Goal: Transaction & Acquisition: Purchase product/service

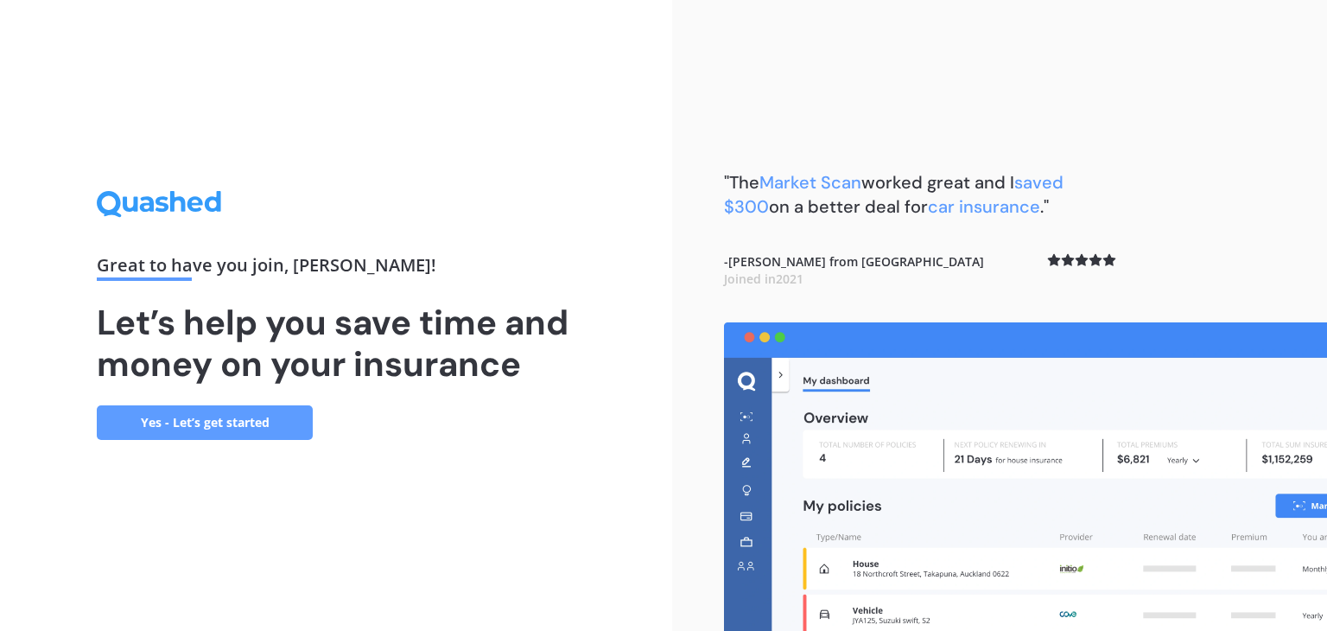
click at [187, 420] on link "Yes - Let’s get started" at bounding box center [205, 422] width 216 height 35
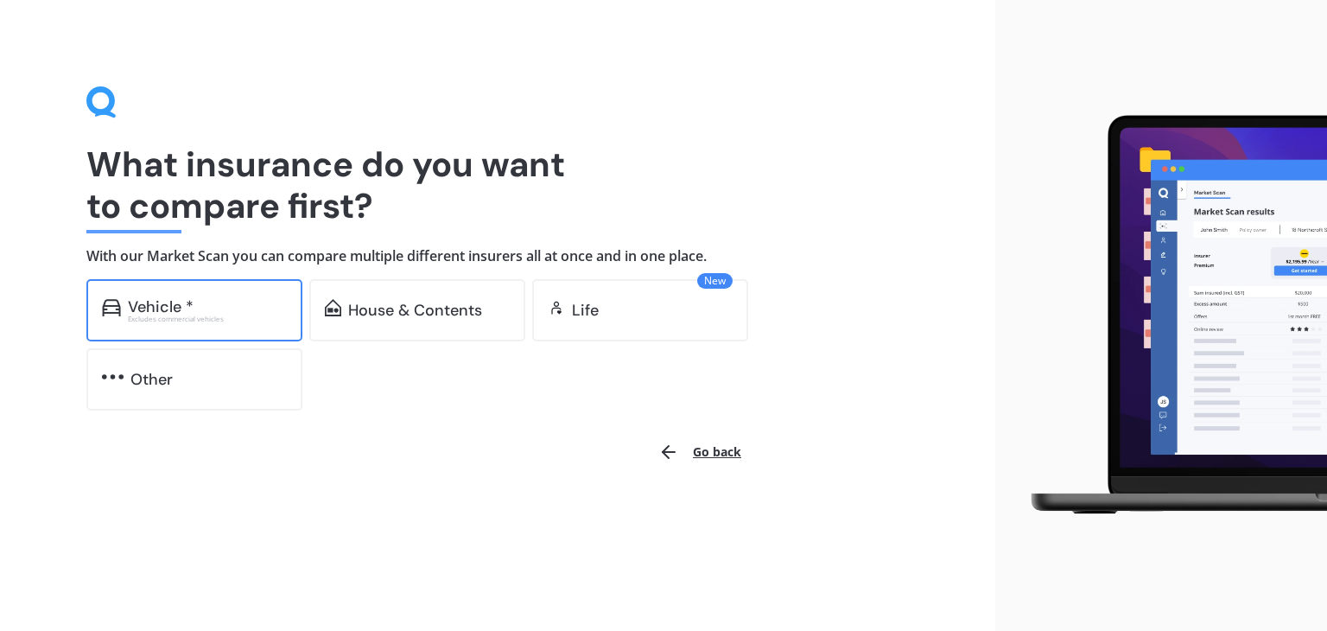
click at [168, 315] on div "Excludes commercial vehicles" at bounding box center [207, 318] width 159 height 7
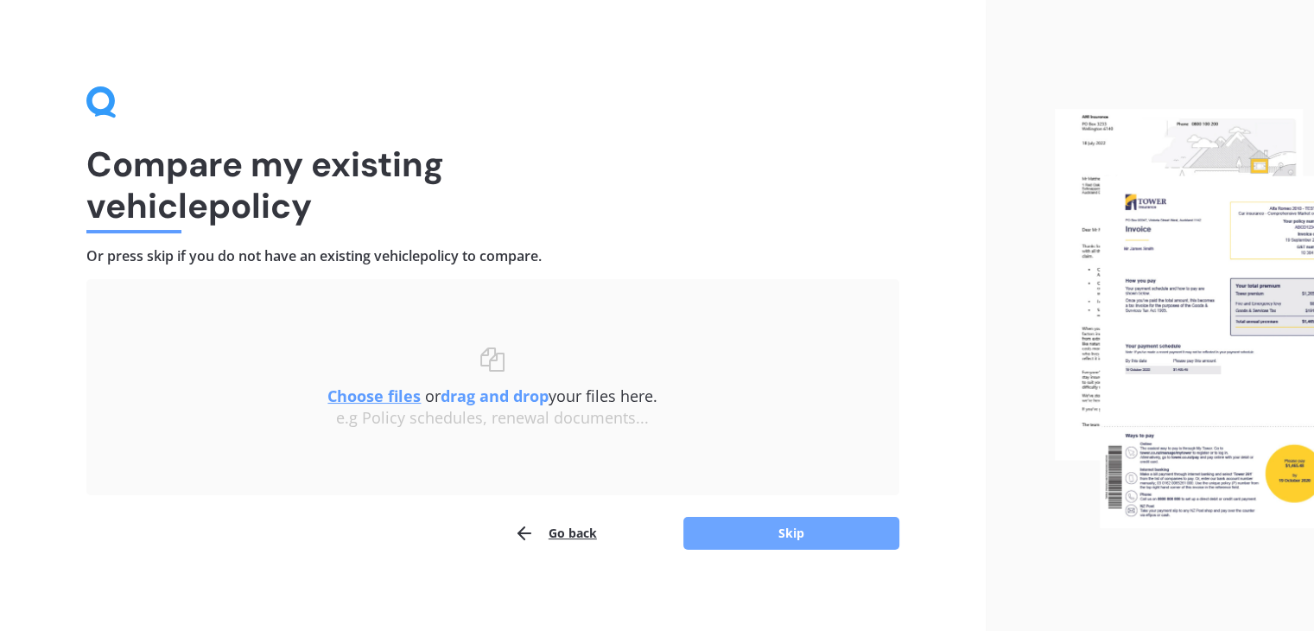
click at [809, 531] on button "Skip" at bounding box center [791, 533] width 216 height 33
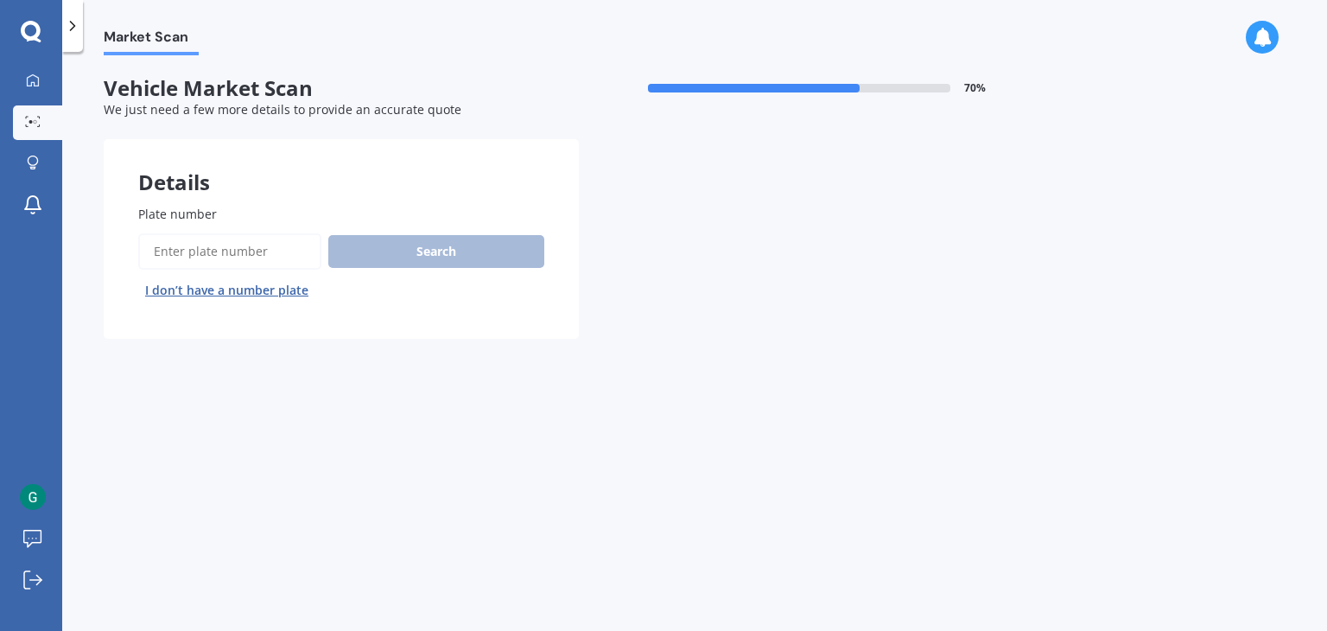
click at [204, 250] on input "Plate number" at bounding box center [229, 251] width 183 height 36
type input "dsz690"
click at [451, 238] on button "Search" at bounding box center [436, 251] width 216 height 33
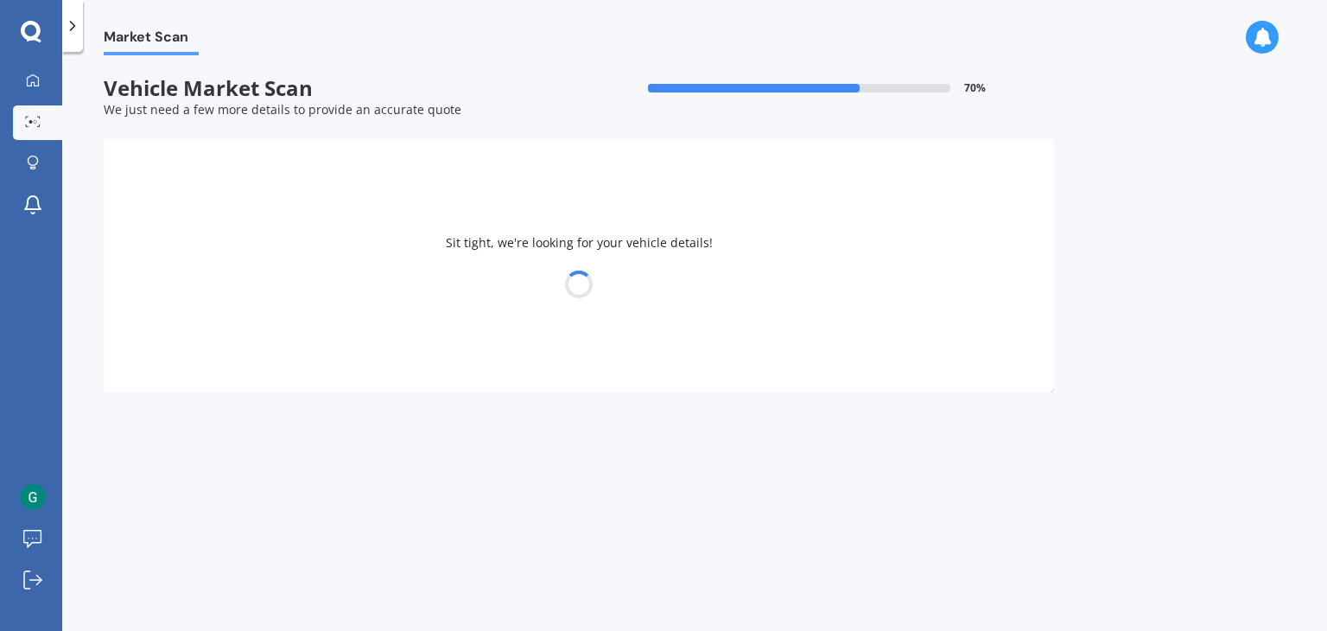
select select "MAZDA"
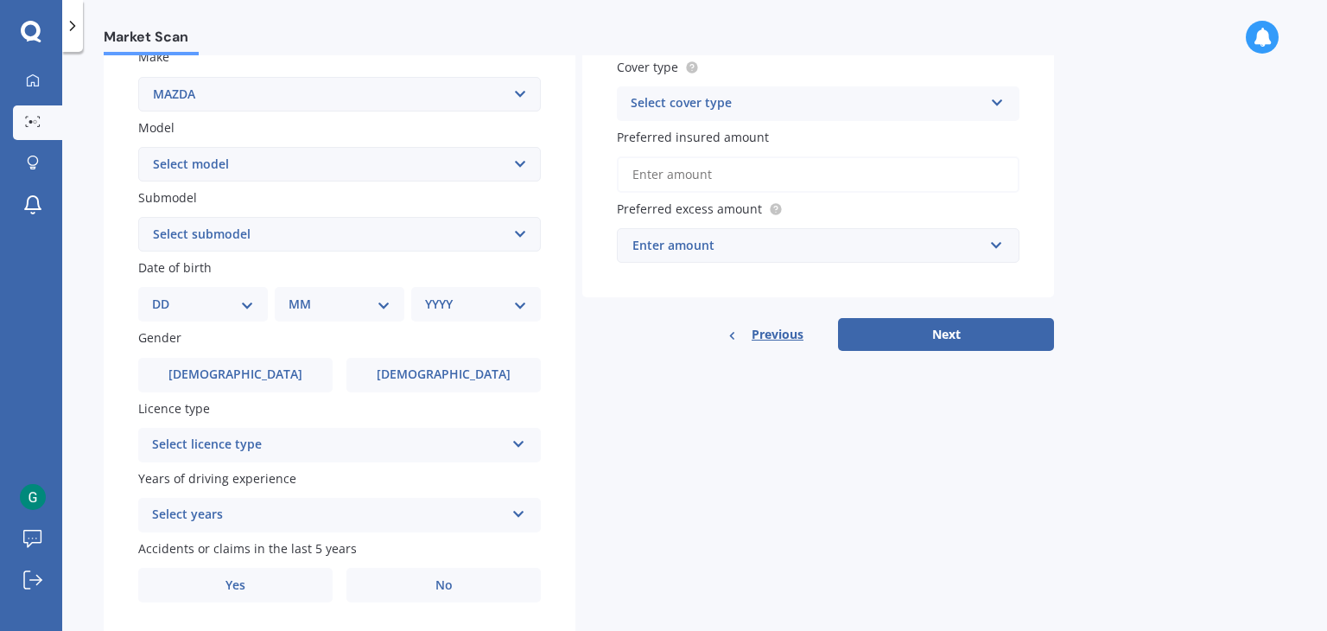
scroll to position [345, 0]
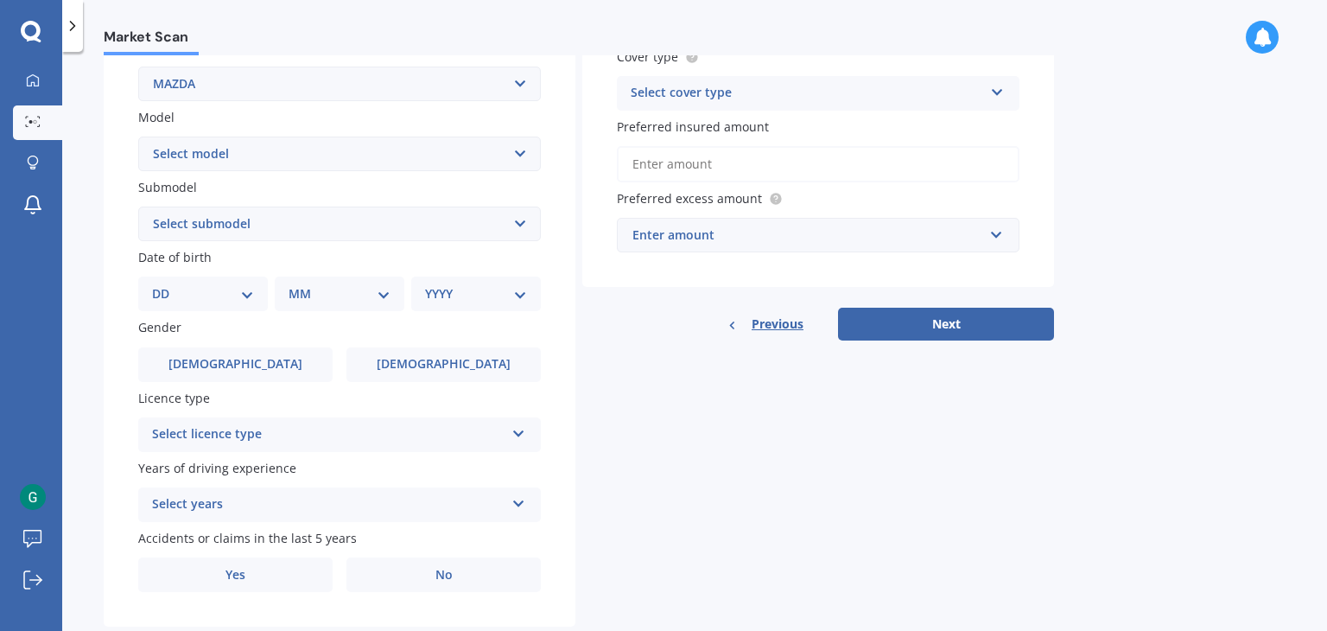
click at [331, 149] on select "Select model 121 2 3 323 323 / Familia 6 626 929 Atenza Autozam Axela AZ3 B2000…" at bounding box center [339, 153] width 402 height 35
select select "CX7"
click at [138, 136] on select "Select model 121 2 3 323 323 / Familia 6 626 929 Atenza Autozam Axela AZ3 B2000…" at bounding box center [339, 153] width 402 height 35
click at [251, 225] on select "Select submodel (All) non-turbo Turbo 2WD Turbo 4WD Wagon 5 Dr Auto" at bounding box center [339, 223] width 402 height 35
select select "TURBO 4WD"
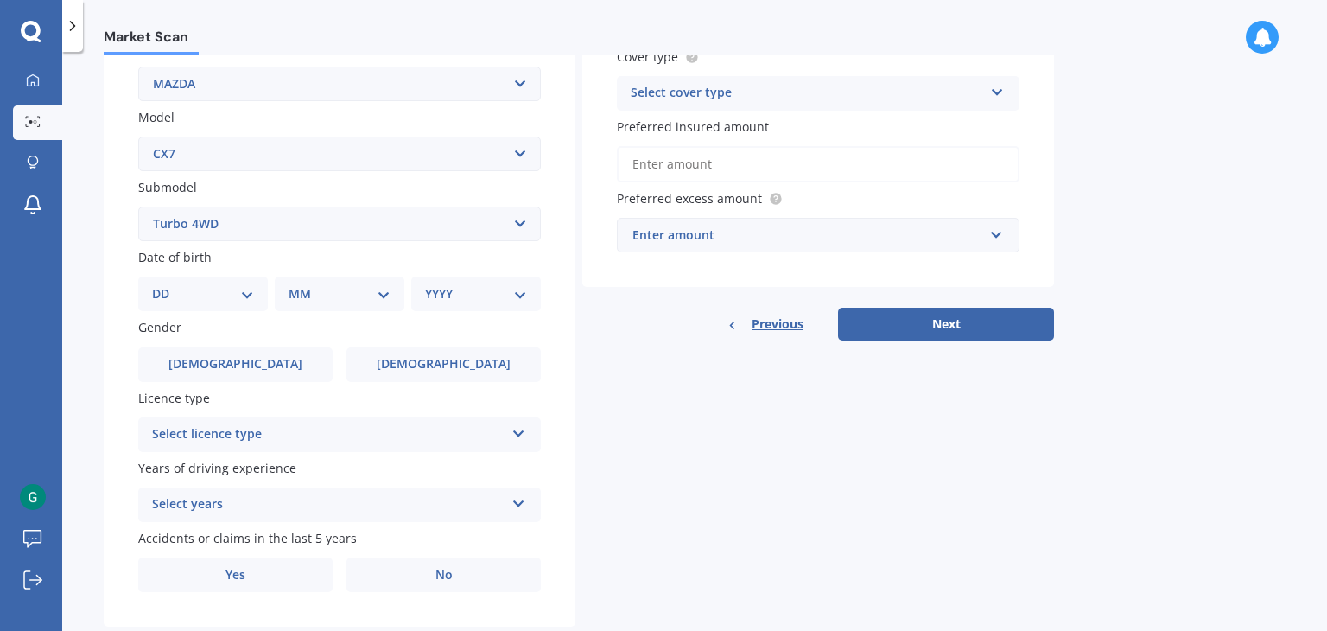
click at [138, 206] on select "Select submodel (All) non-turbo Turbo 2WD Turbo 4WD Wagon 5 Dr Auto" at bounding box center [339, 223] width 402 height 35
click at [195, 295] on select "DD 01 02 03 04 05 06 07 08 09 10 11 12 13 14 15 16 17 18 19 20 21 22 23 24 25 2…" at bounding box center [203, 293] width 102 height 19
select select "04"
click at [166, 284] on select "DD 01 02 03 04 05 06 07 08 09 10 11 12 13 14 15 16 17 18 19 20 21 22 23 24 25 2…" at bounding box center [203, 293] width 102 height 19
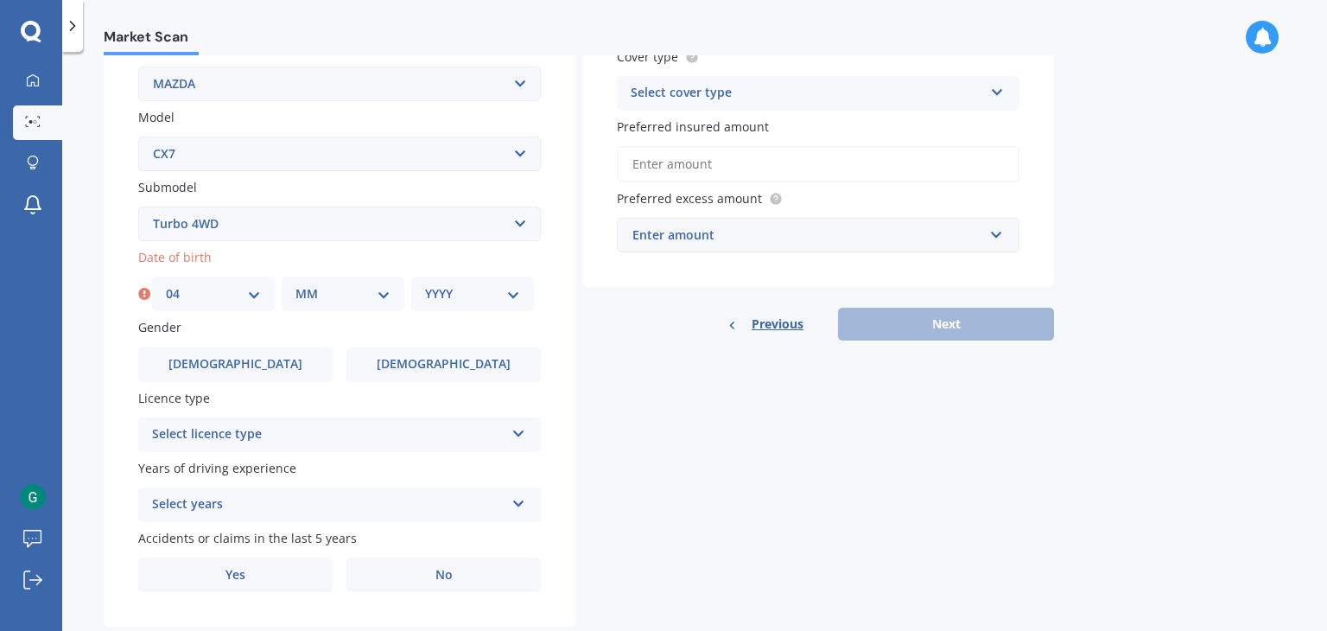
click at [326, 292] on select "MM 01 02 03 04 05 06 07 08 09 10 11 12" at bounding box center [342, 293] width 95 height 19
select select "12"
click at [295, 284] on select "MM 01 02 03 04 05 06 07 08 09 10 11 12" at bounding box center [342, 293] width 95 height 19
click at [439, 290] on select "YYYY 2025 2024 2023 2022 2021 2020 2019 2018 2017 2016 2015 2014 2013 2012 2011…" at bounding box center [472, 293] width 95 height 19
select select "1962"
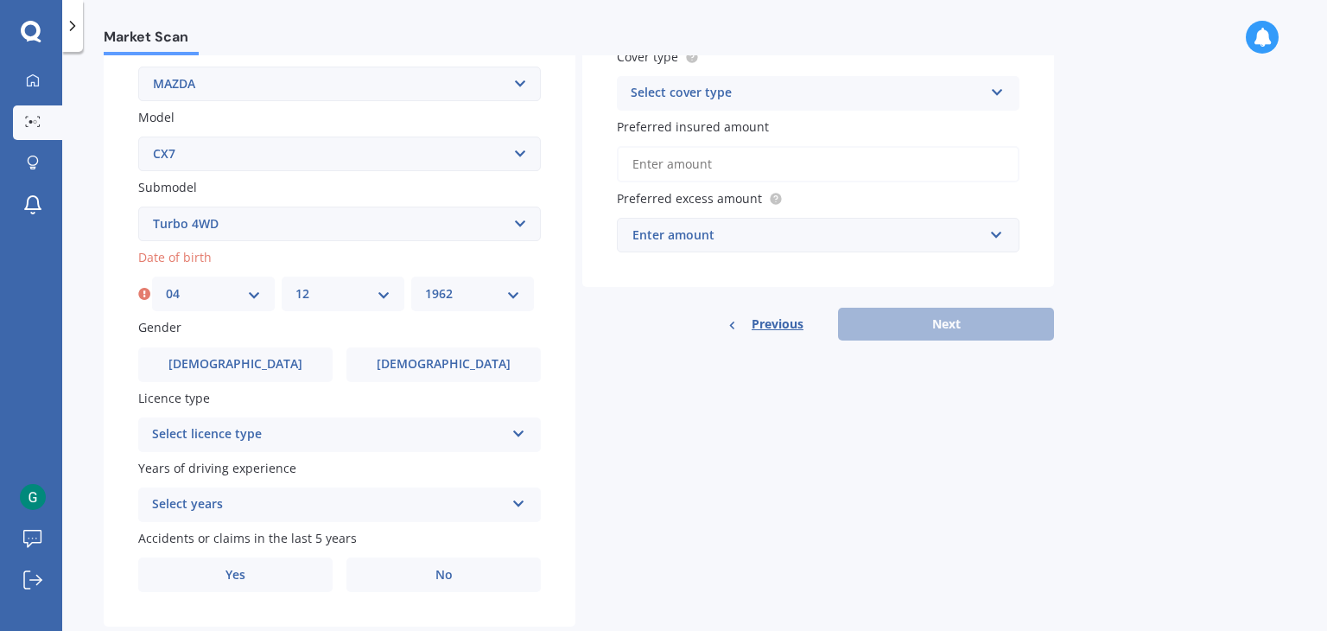
click at [425, 284] on select "YYYY 2025 2024 2023 2022 2021 2020 2019 2018 2017 2016 2015 2014 2013 2012 2011…" at bounding box center [472, 293] width 95 height 19
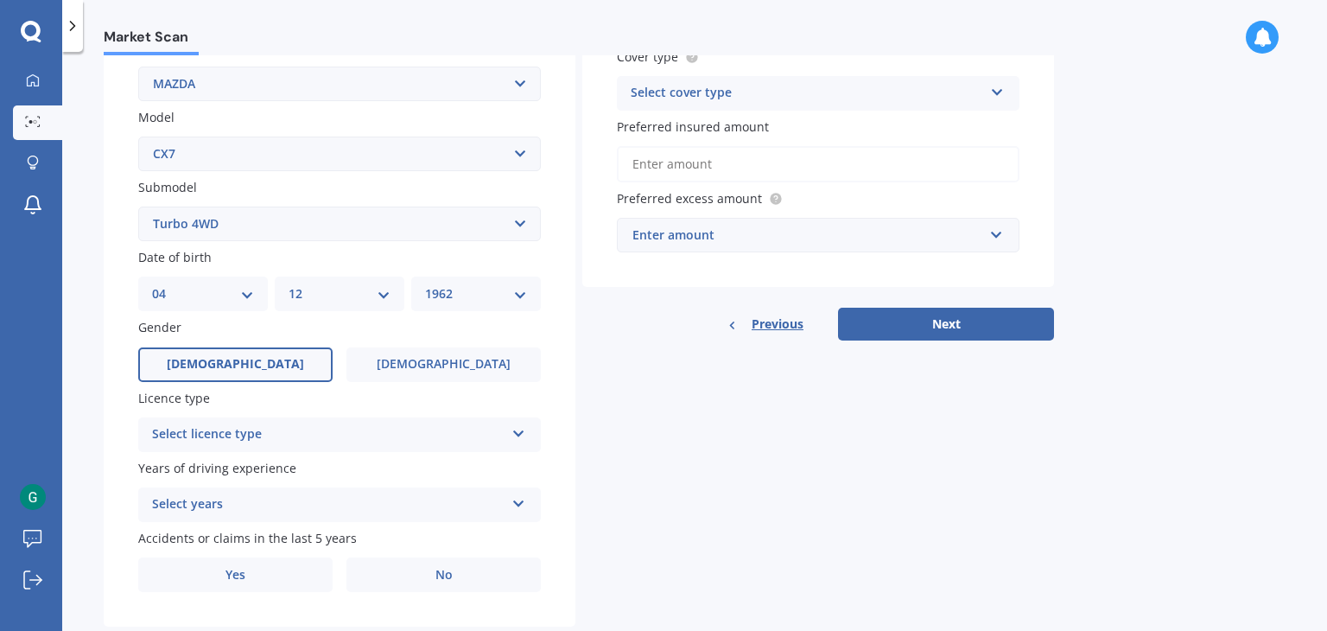
click at [252, 357] on label "[DEMOGRAPHIC_DATA]" at bounding box center [235, 364] width 194 height 35
click at [0, 0] on input "[DEMOGRAPHIC_DATA]" at bounding box center [0, 0] width 0 height 0
click at [257, 430] on div "Select licence type" at bounding box center [328, 434] width 352 height 21
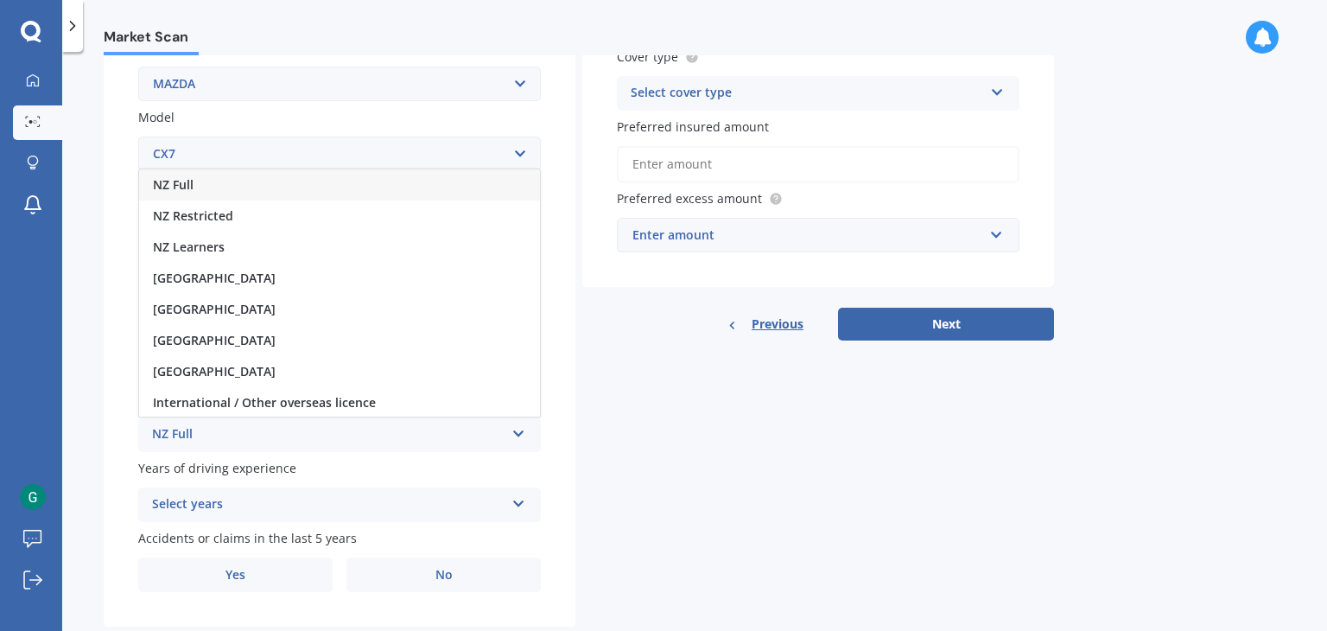
click at [224, 187] on div "NZ Full" at bounding box center [339, 184] width 401 height 31
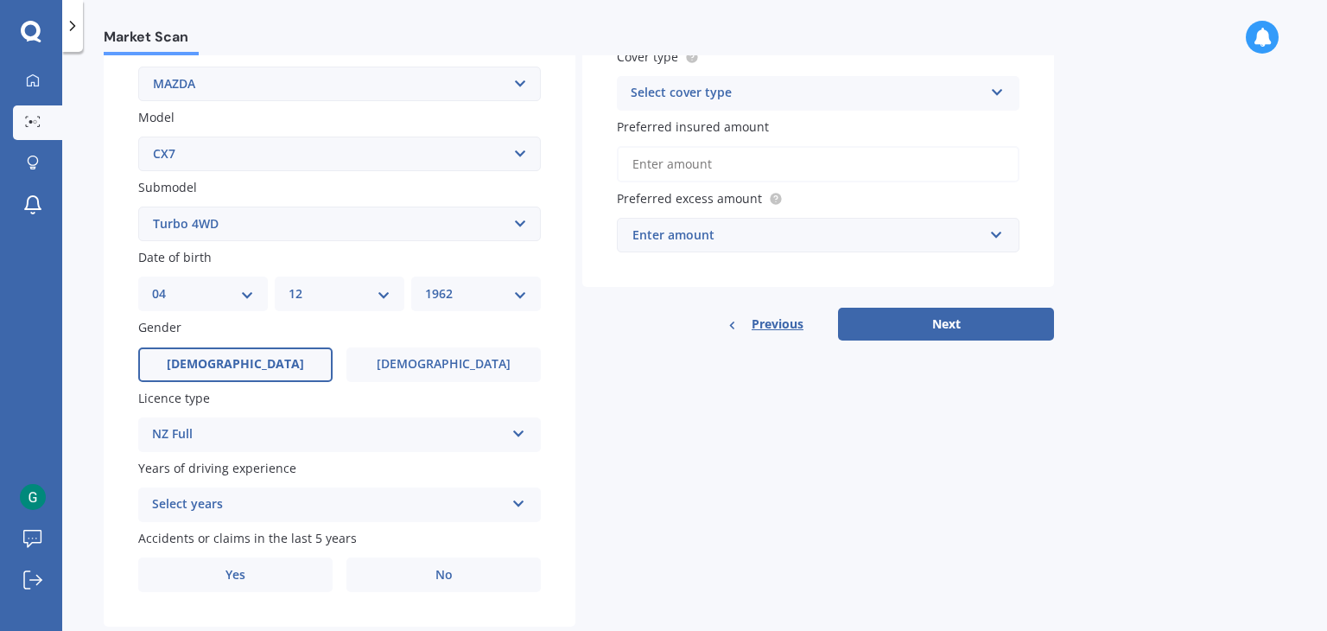
click at [231, 502] on div "Select years" at bounding box center [328, 504] width 352 height 21
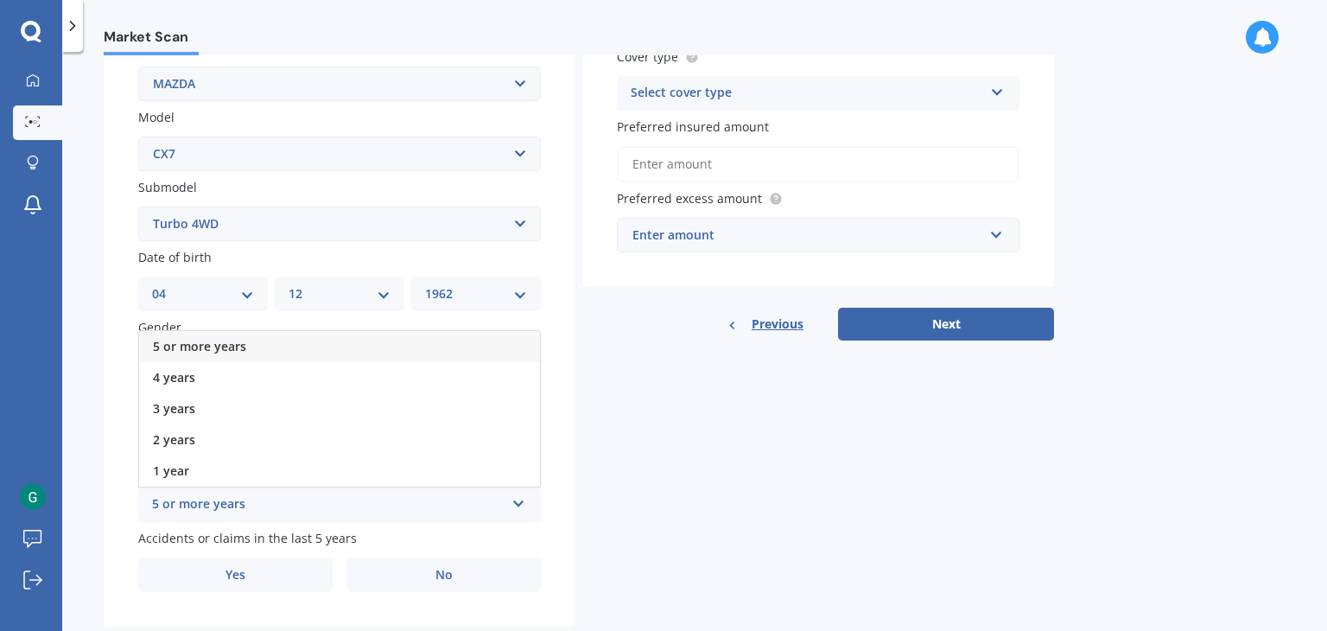
click at [237, 352] on span "5 or more years" at bounding box center [199, 346] width 93 height 16
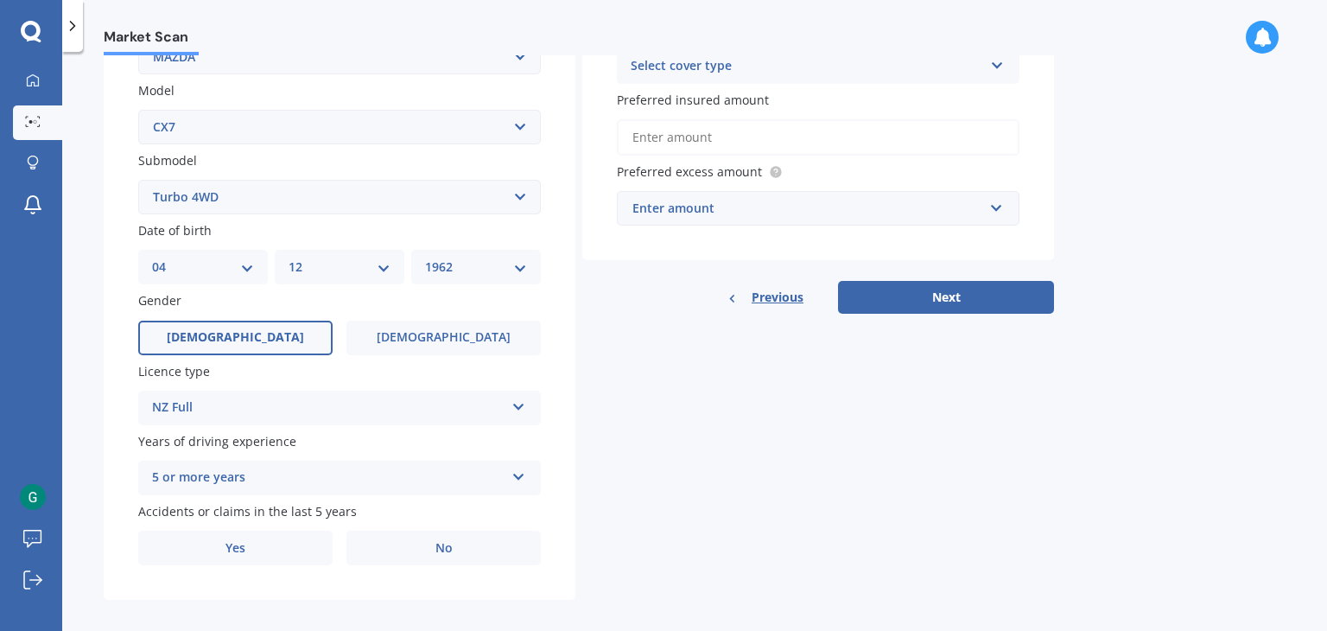
scroll to position [387, 0]
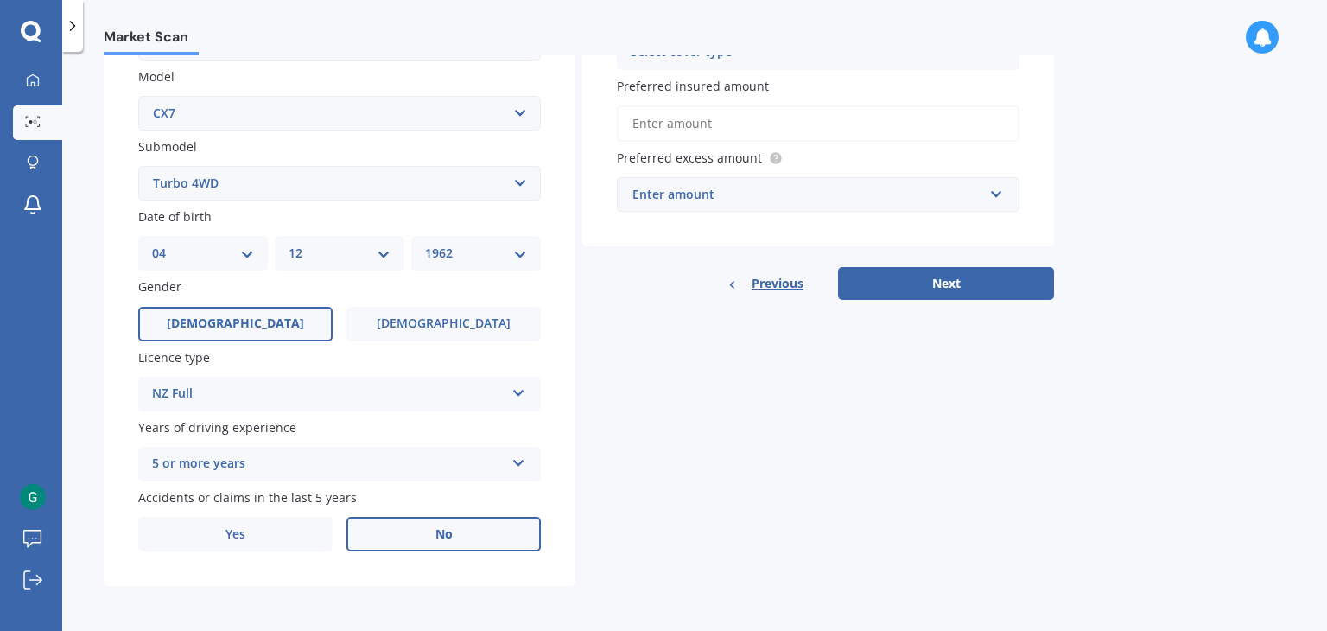
click at [440, 532] on span "No" at bounding box center [443, 534] width 17 height 15
click at [0, 0] on input "No" at bounding box center [0, 0] width 0 height 0
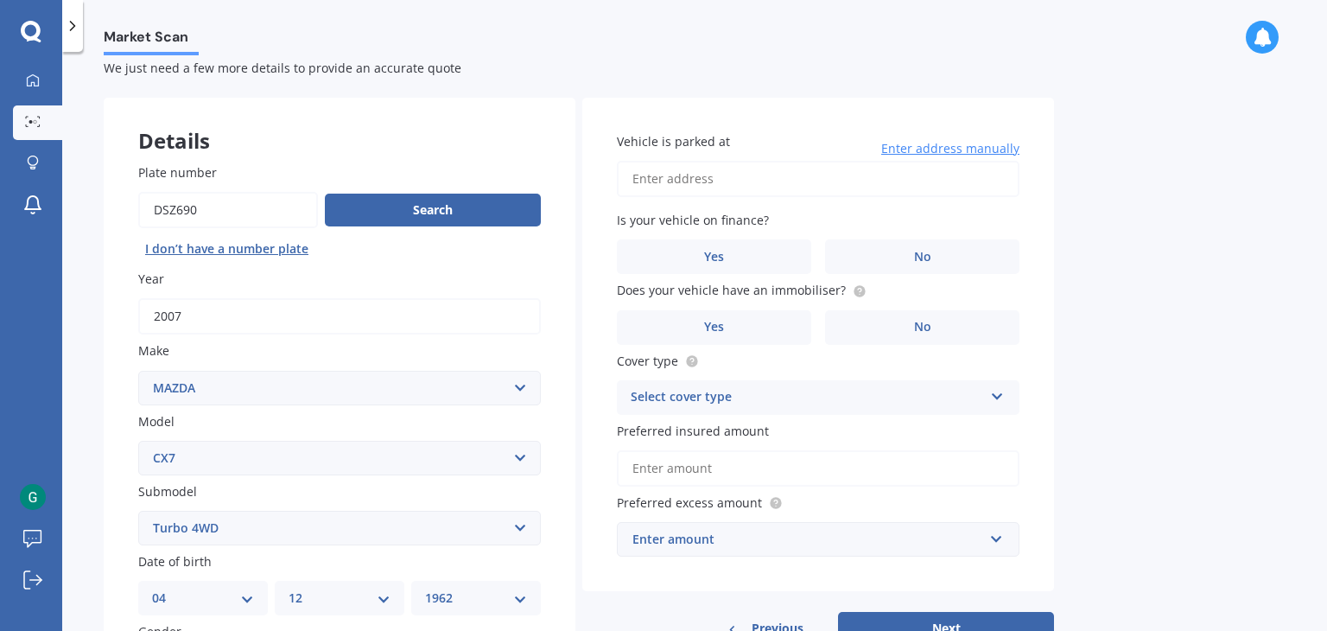
scroll to position [0, 0]
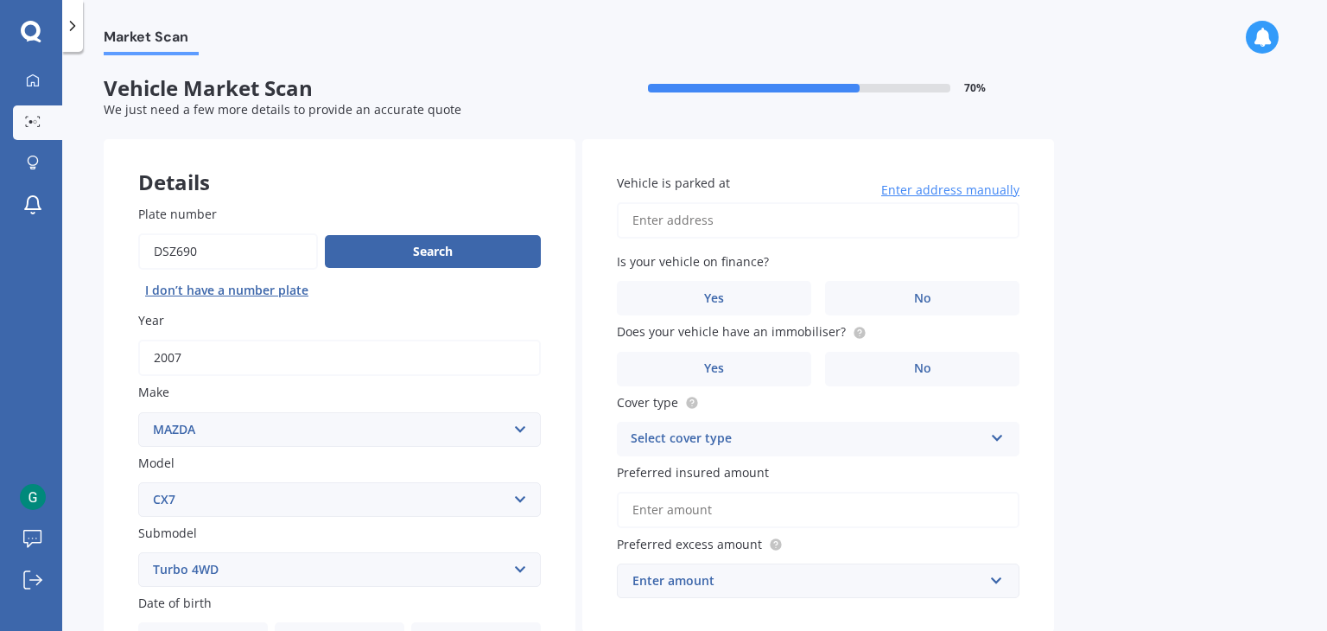
click at [706, 225] on input "Vehicle is parked at" at bounding box center [818, 220] width 402 height 36
type input "[STREET_ADDRESS]"
click at [952, 291] on label "No" at bounding box center [922, 298] width 194 height 35
click at [0, 0] on input "No" at bounding box center [0, 0] width 0 height 0
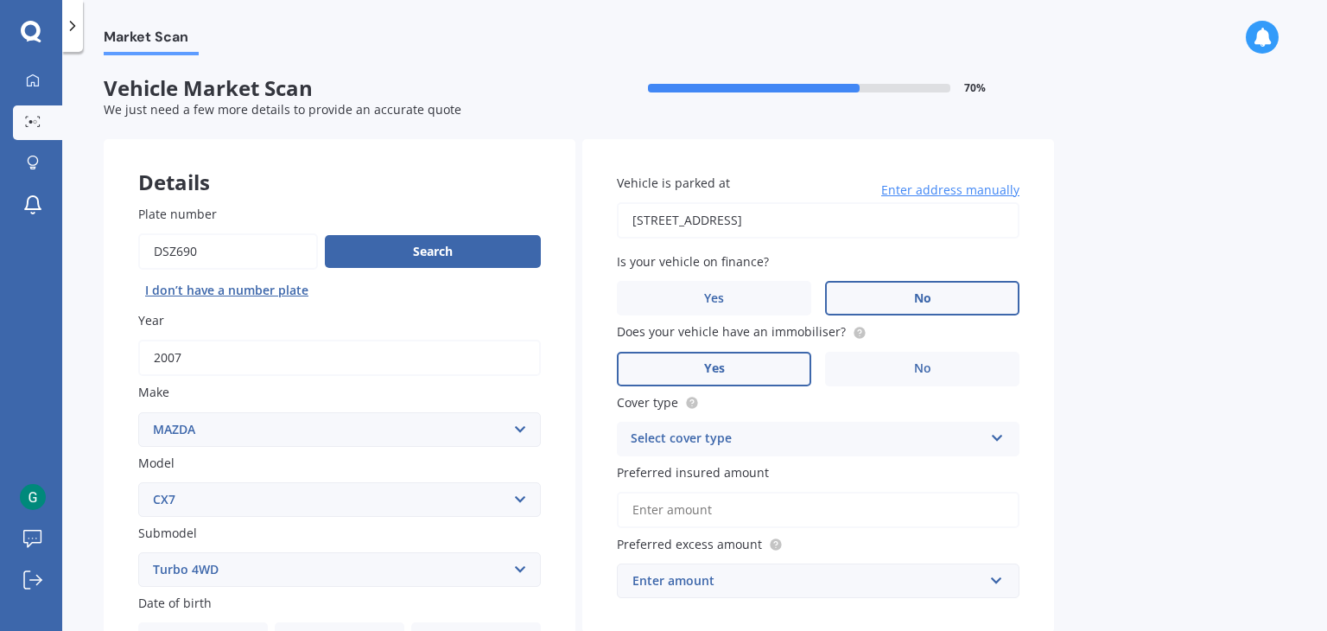
click at [744, 377] on label "Yes" at bounding box center [714, 369] width 194 height 35
click at [0, 0] on input "Yes" at bounding box center [0, 0] width 0 height 0
click at [728, 437] on div "Select cover type" at bounding box center [807, 438] width 352 height 21
click at [727, 474] on div "Comprehensive" at bounding box center [818, 472] width 401 height 31
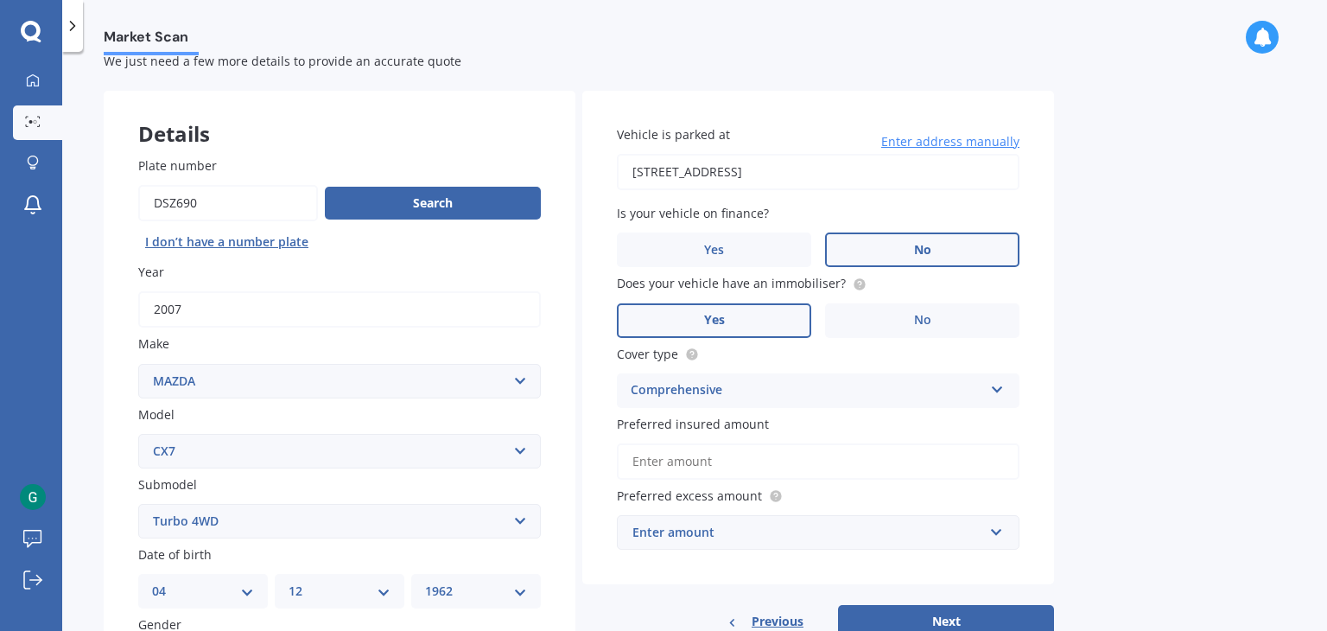
scroll to position [86, 0]
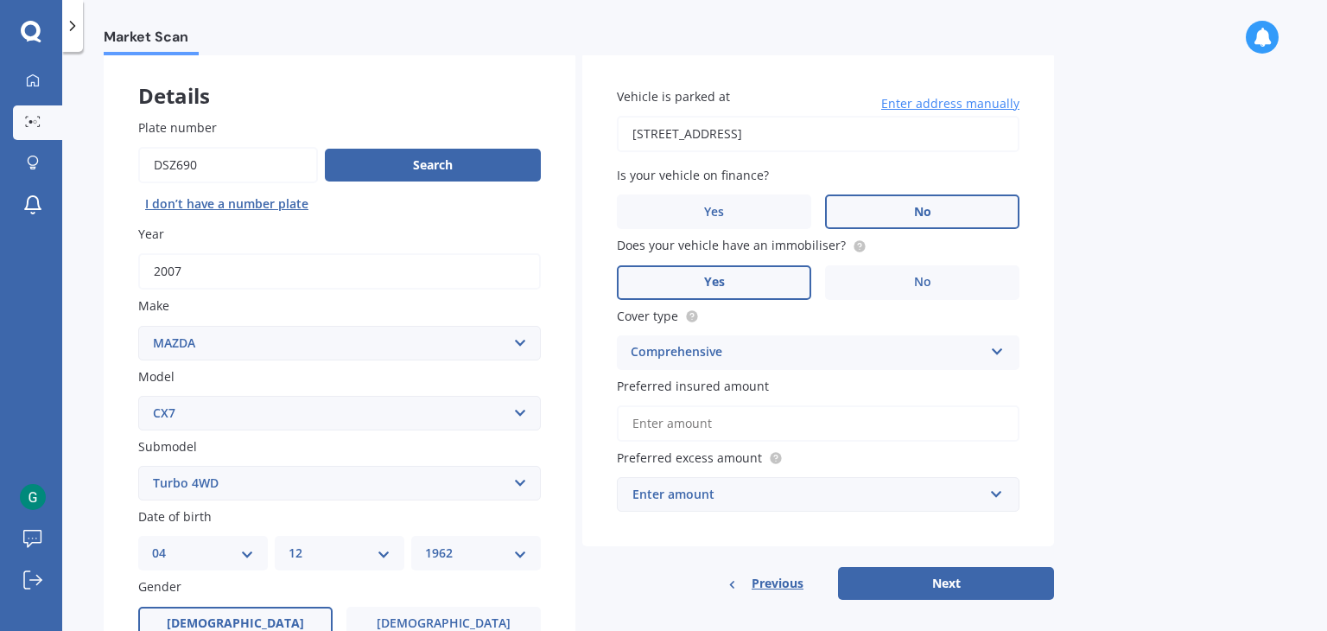
click at [700, 419] on input "Preferred insured amount" at bounding box center [818, 423] width 402 height 36
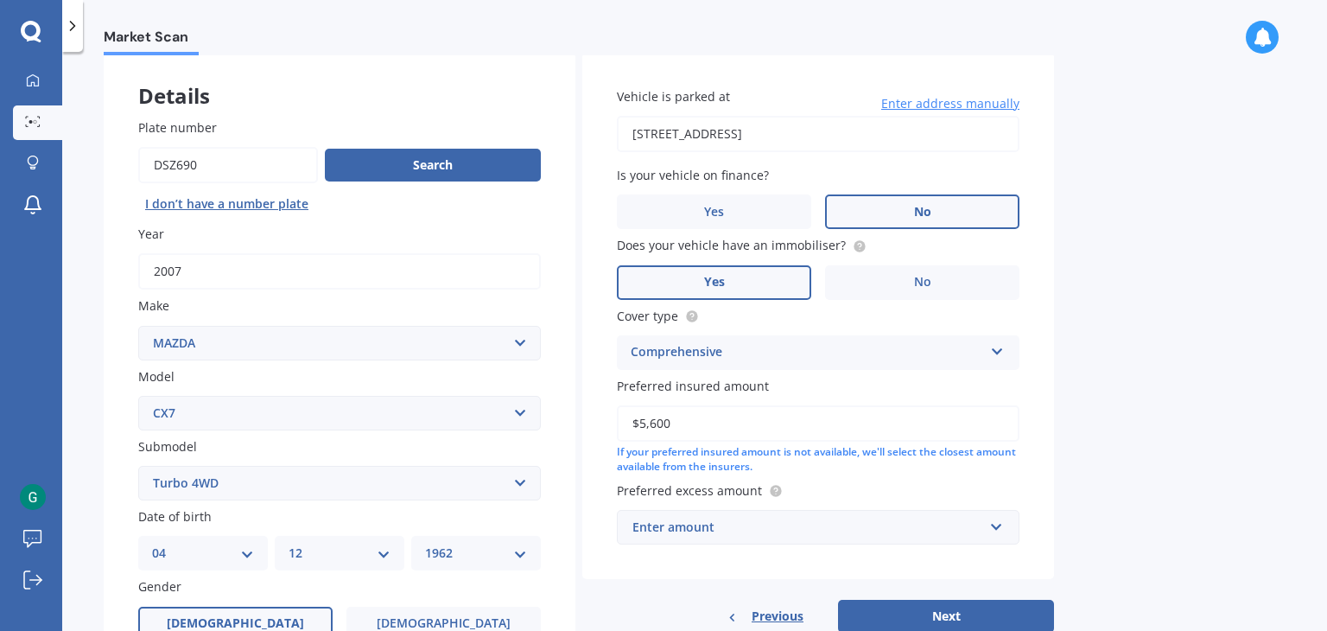
scroll to position [173, 0]
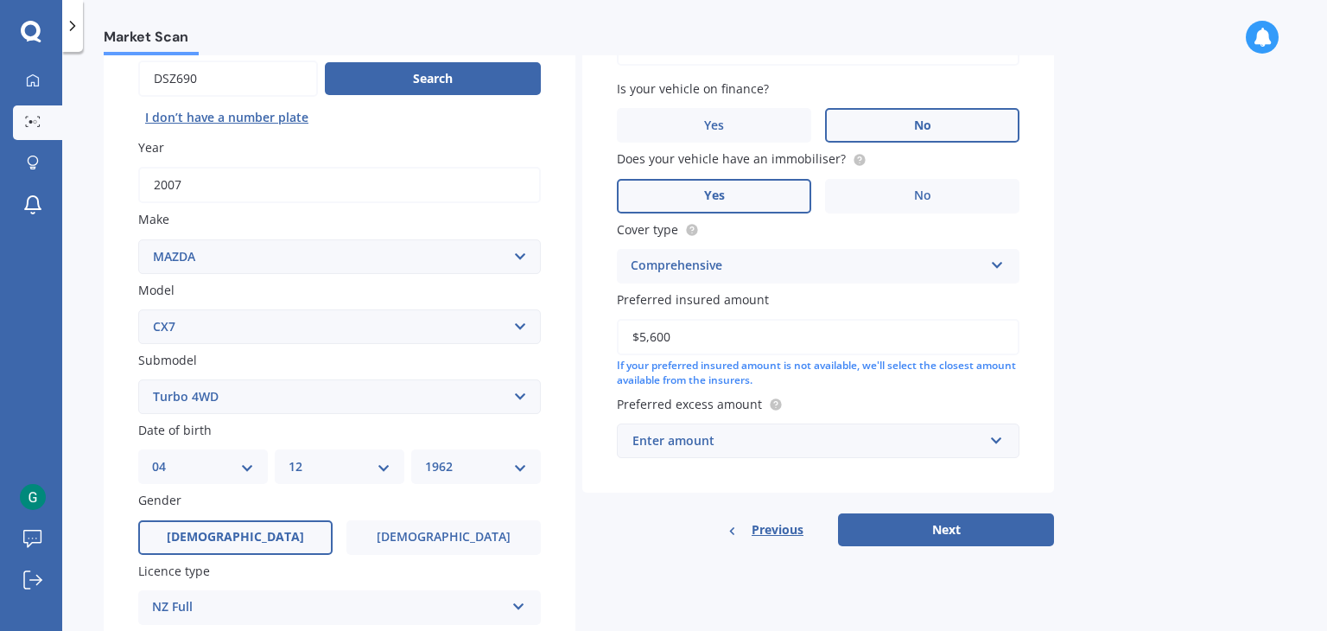
type input "$5,600"
click at [715, 444] on div "Enter amount" at bounding box center [807, 440] width 351 height 19
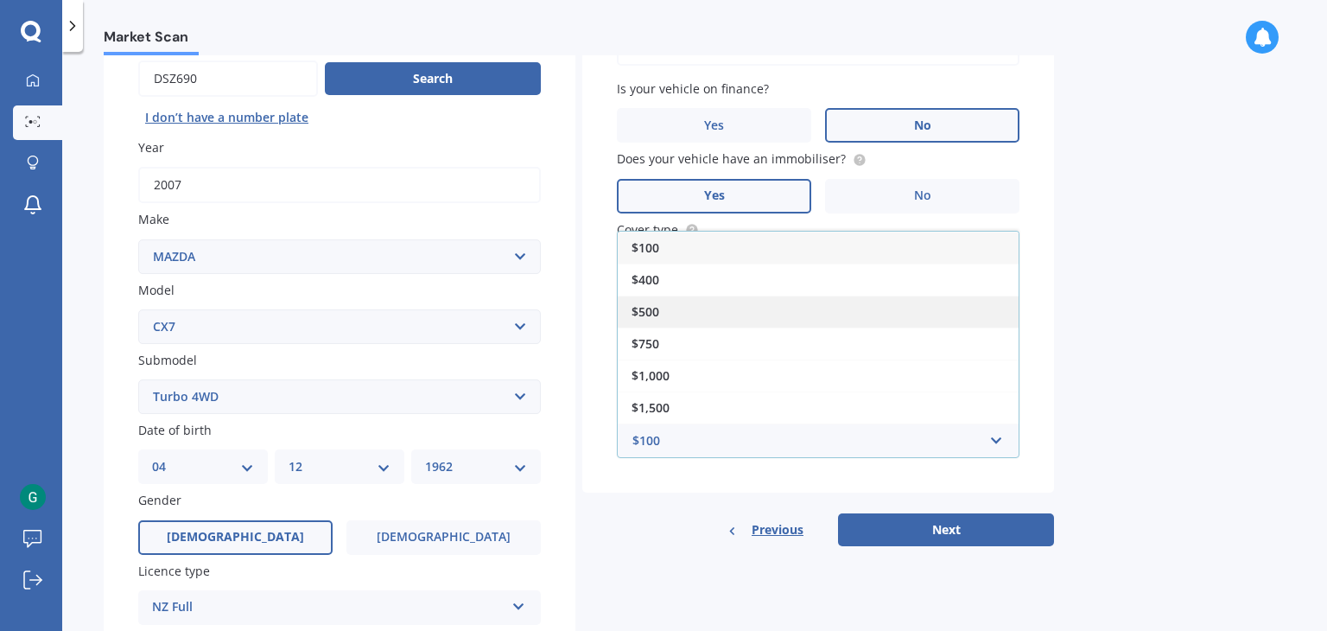
click at [660, 315] on div "$500" at bounding box center [818, 311] width 401 height 32
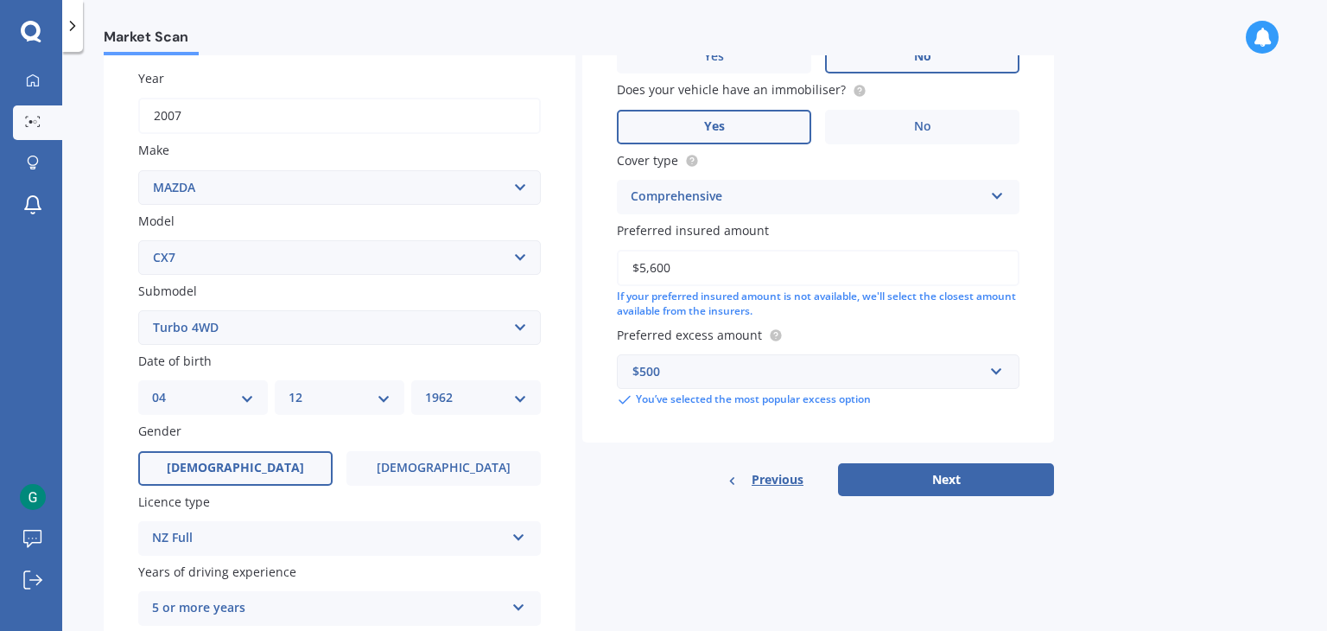
scroll to position [345, 0]
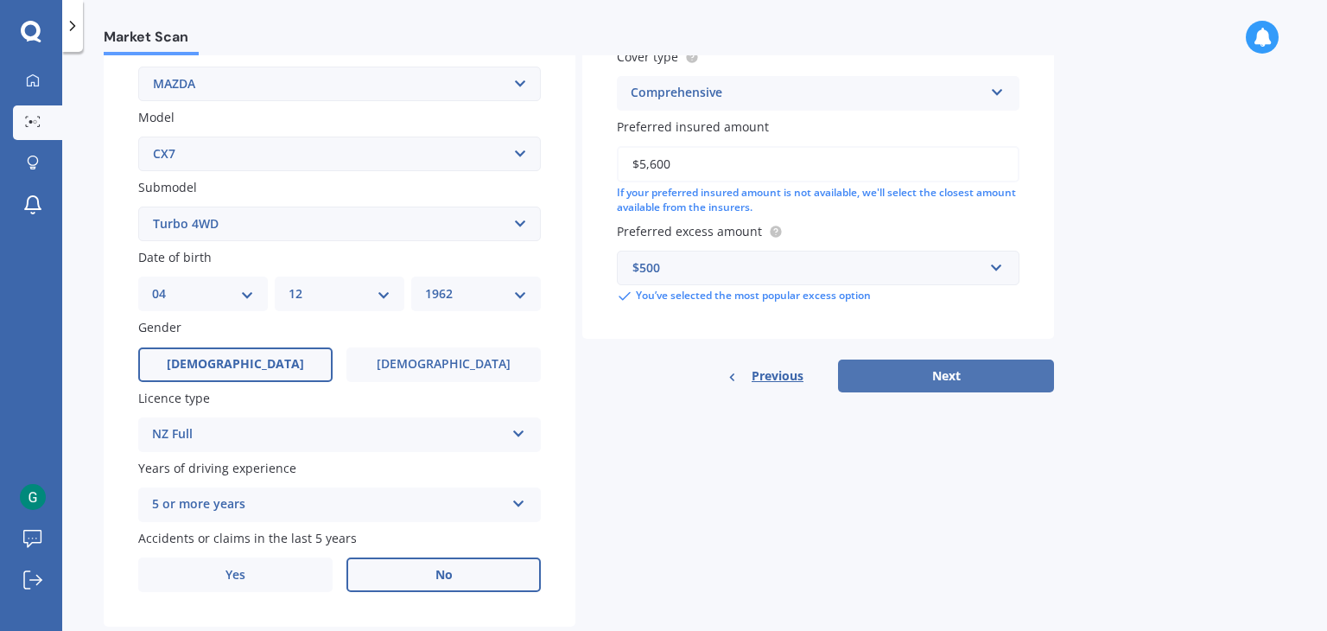
click at [947, 377] on button "Next" at bounding box center [946, 375] width 216 height 33
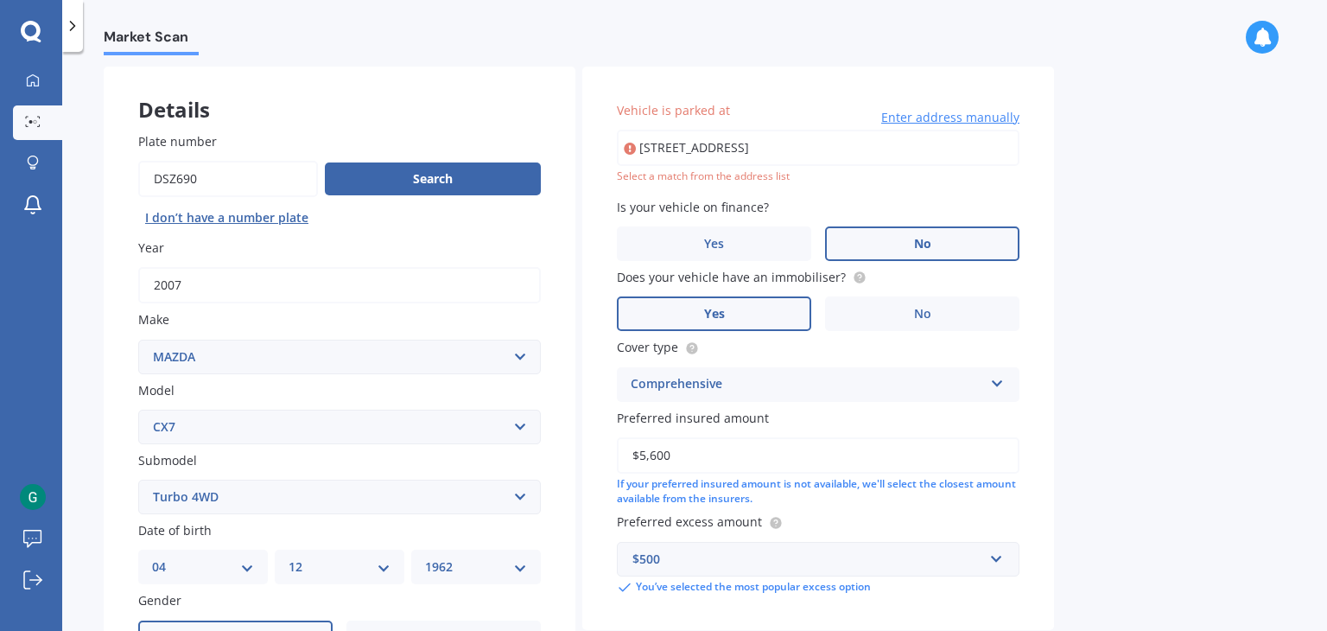
scroll to position [0, 0]
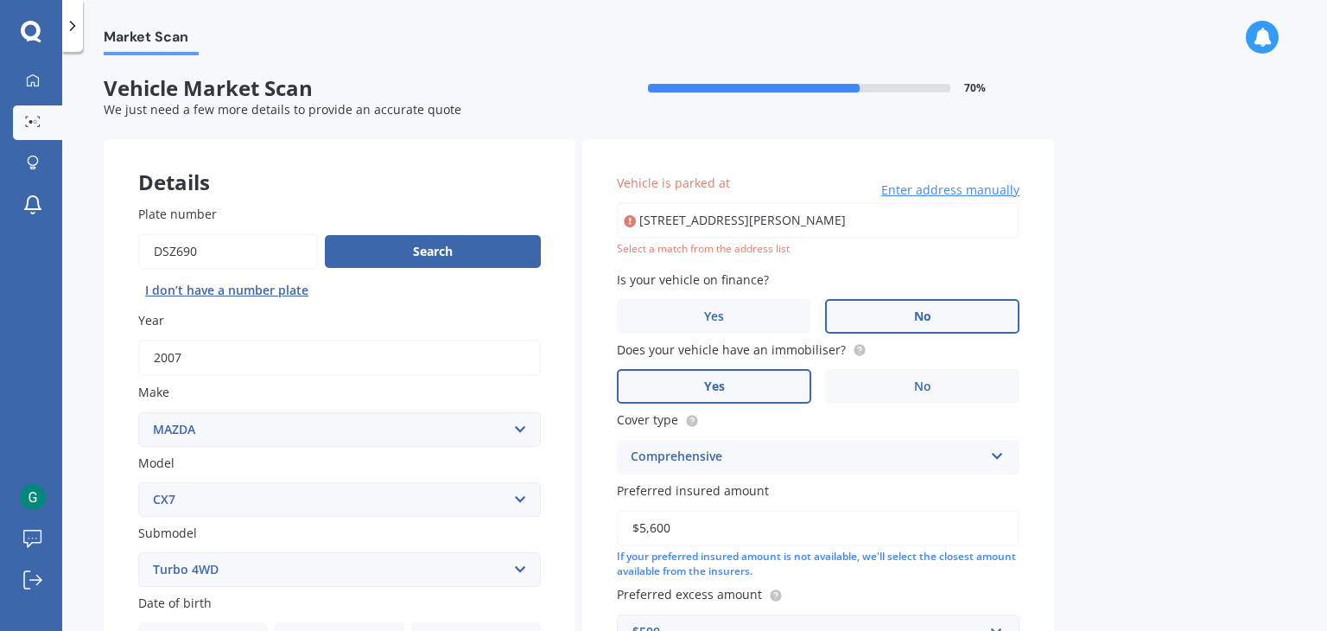
type input "[STREET_ADDRESS][PERSON_NAME]"
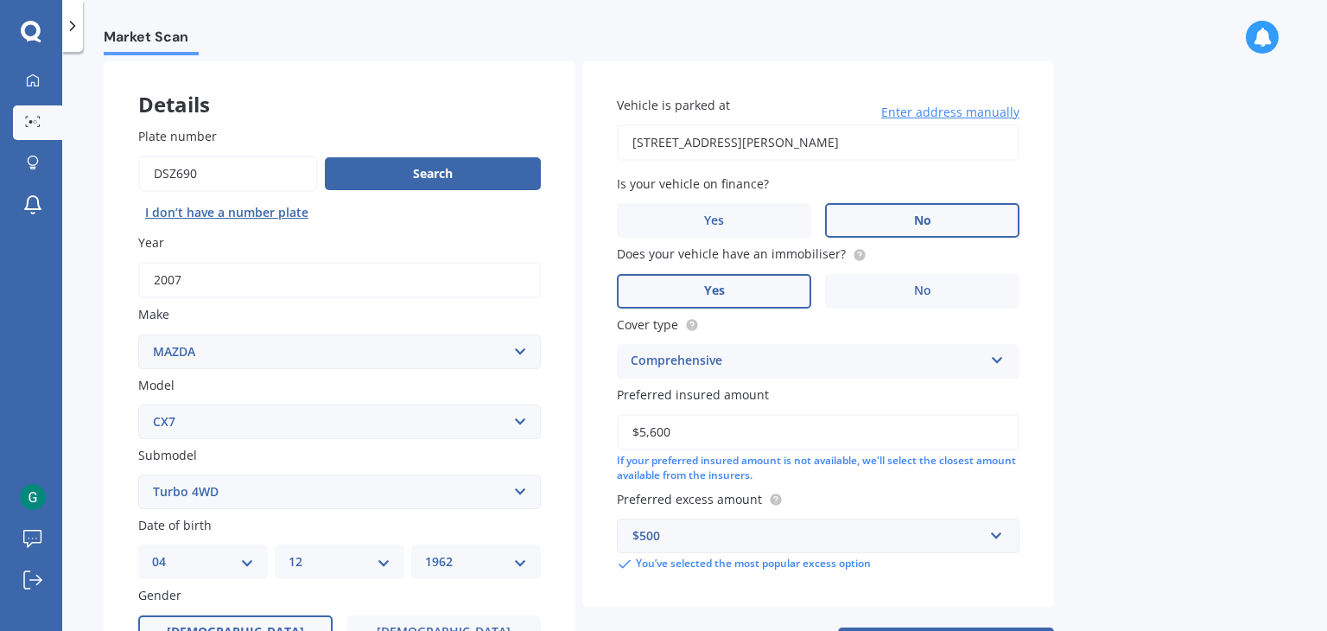
scroll to position [259, 0]
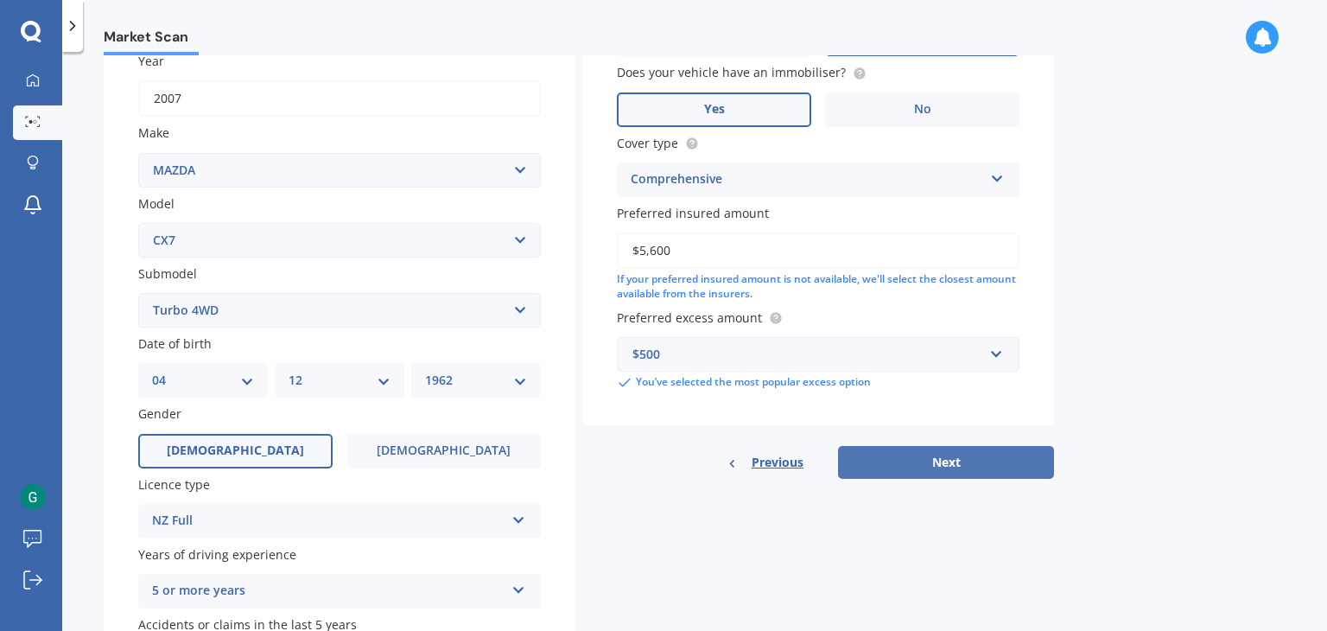
click at [914, 458] on button "Next" at bounding box center [946, 462] width 216 height 33
select select "04"
select select "12"
select select "1962"
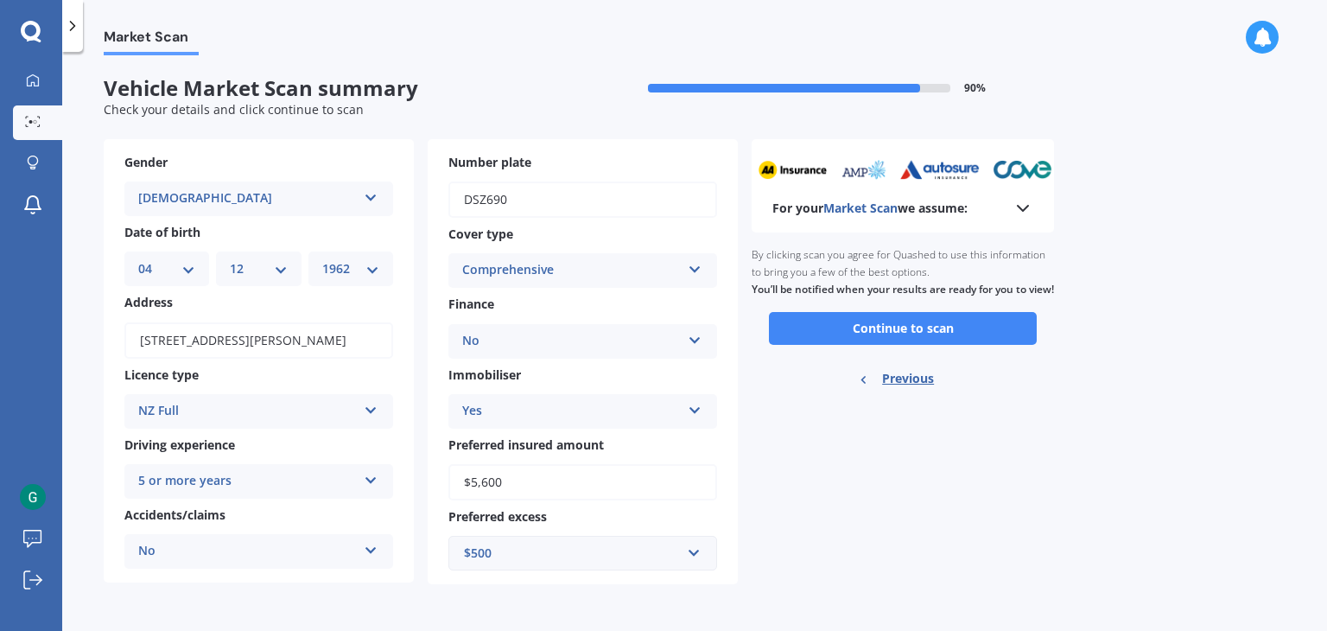
scroll to position [0, 0]
click at [916, 345] on button "Continue to scan" at bounding box center [903, 328] width 268 height 33
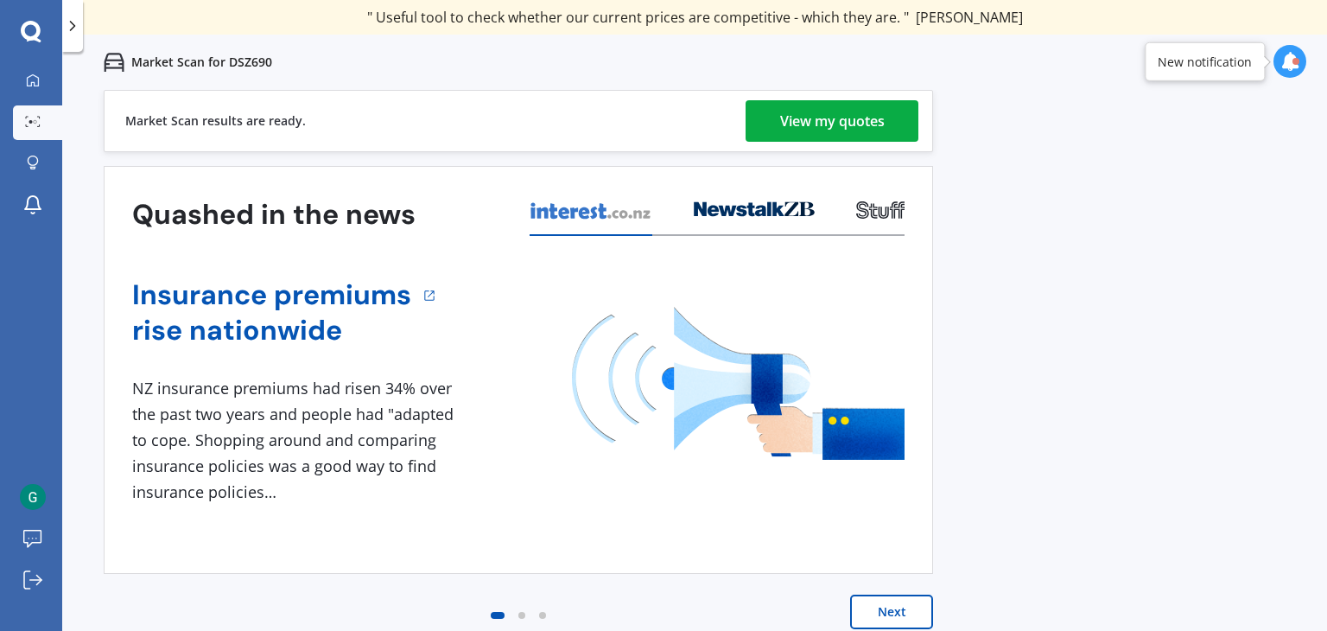
click at [840, 126] on div "View my quotes" at bounding box center [832, 120] width 105 height 41
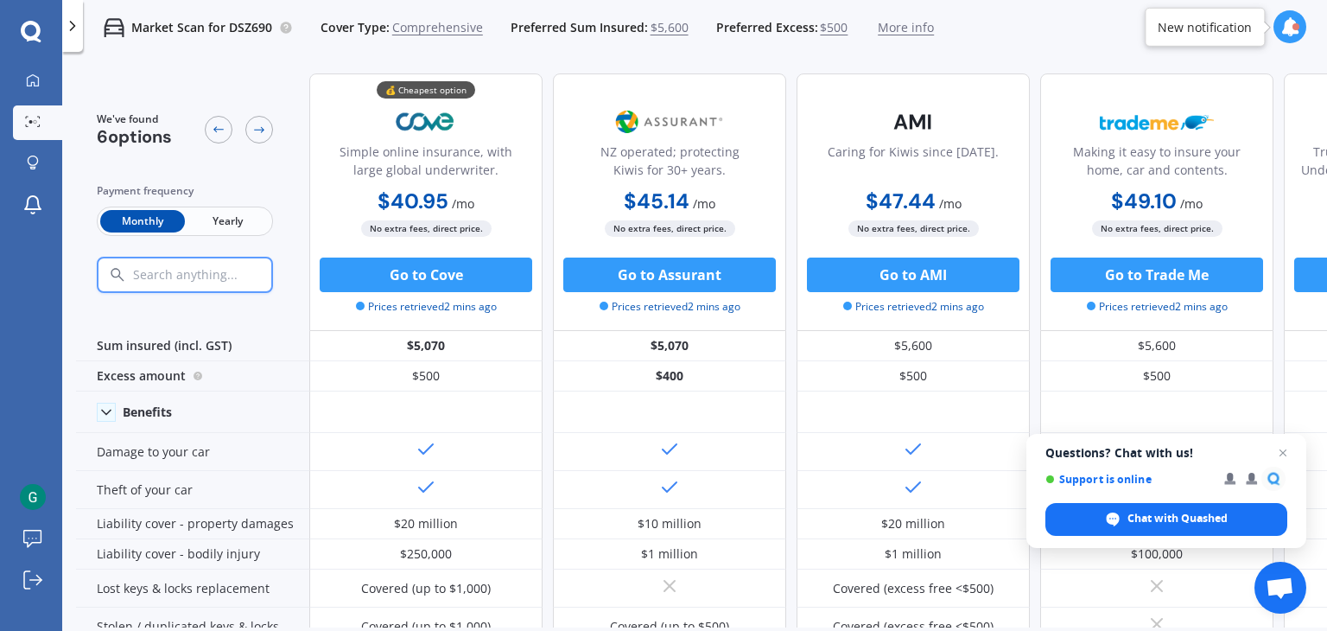
click at [244, 217] on span "Yearly" at bounding box center [227, 221] width 85 height 22
